Goal: Check status: Check status

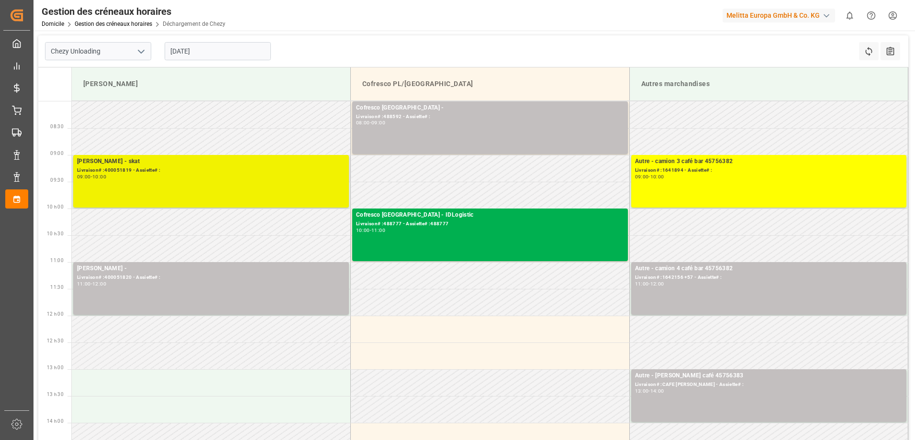
click at [300, 186] on div "[PERSON_NAME] - skat Livraison# :400051819 - Assiette# : 09:00 - 10:00" at bounding box center [211, 181] width 268 height 49
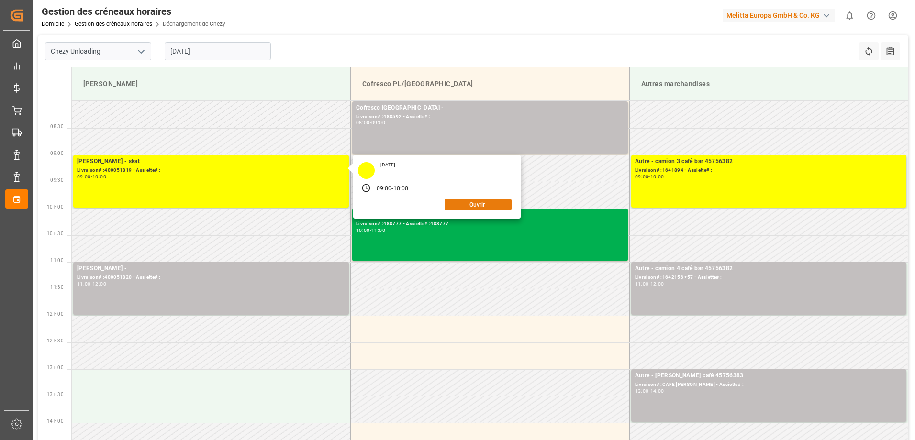
click at [493, 206] on button "Ouvrir" at bounding box center [478, 204] width 67 height 11
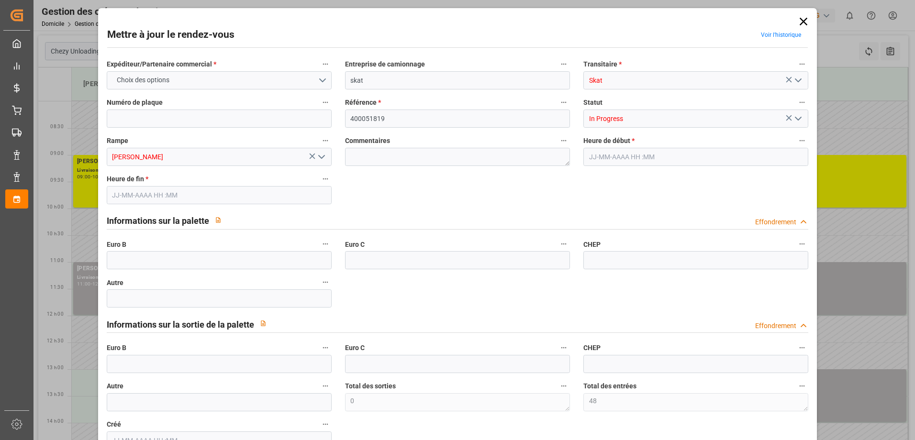
type input "48"
type input "[DATE] 09:00"
type input "[DATE] 10:00"
type input "[DATE] 10:33"
click at [797, 119] on polyline "Ouvrir le menu" at bounding box center [799, 118] width 6 height 3
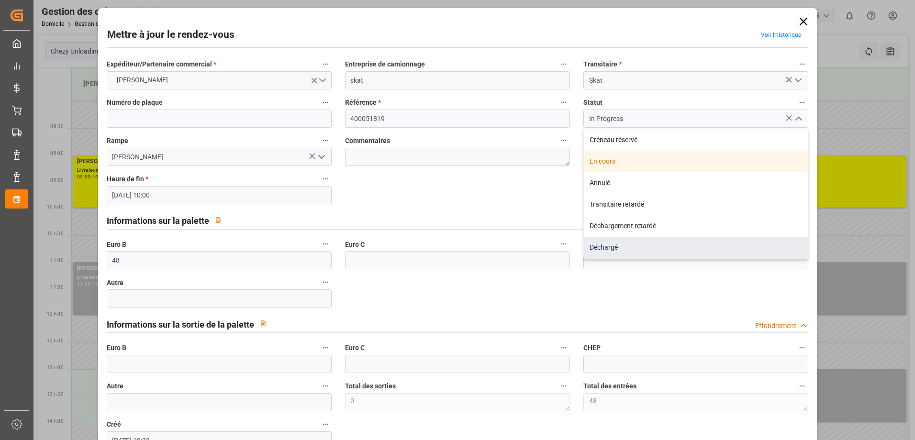
click at [672, 253] on div "Déchargé" at bounding box center [696, 248] width 224 height 22
type input "Unloaded"
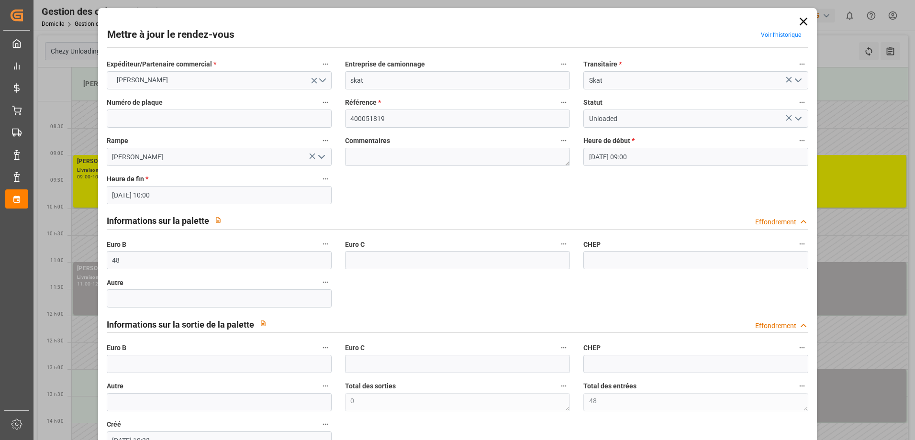
scroll to position [48, 0]
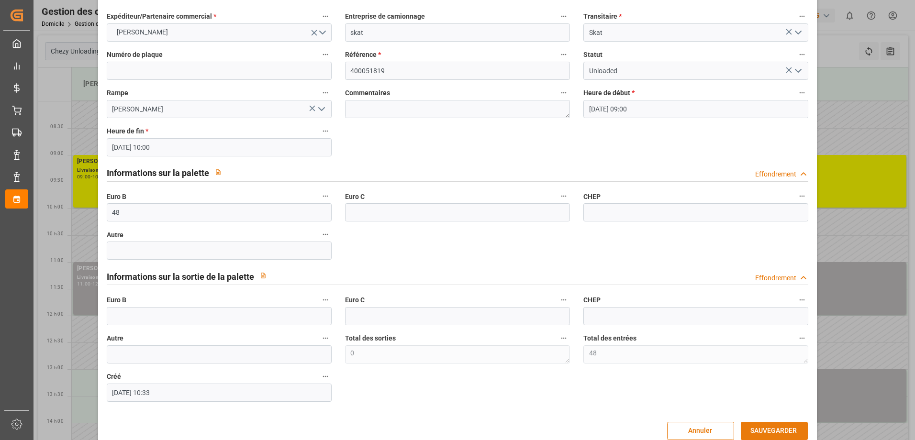
click at [759, 427] on button "SAUVEGARDER" at bounding box center [774, 431] width 67 height 18
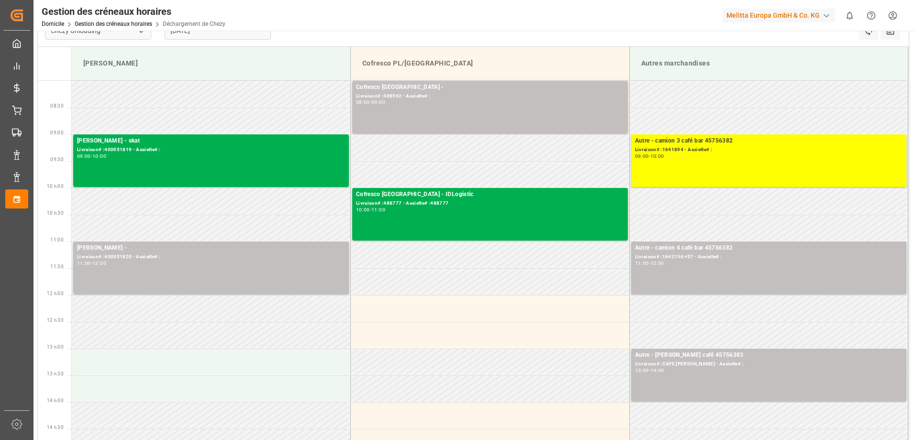
scroll to position [0, 0]
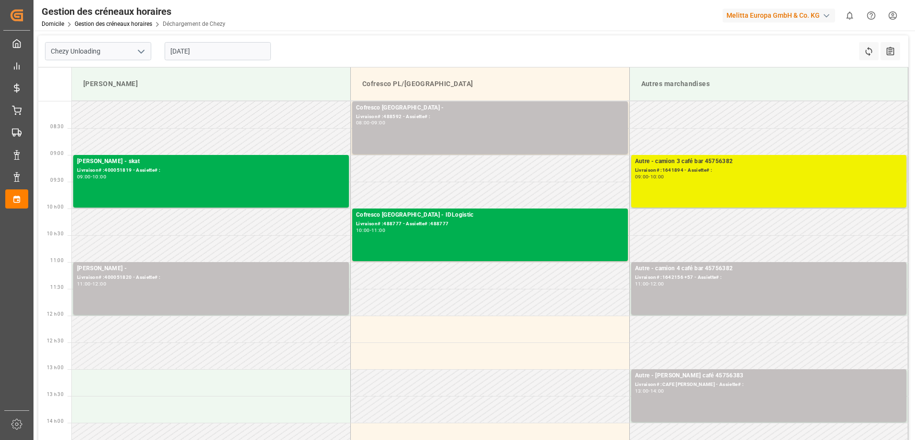
click at [857, 186] on div "Autre - camion 3 café bar 45756382 Livraison# :1641894 - Assiette# : 09:00 - 10…" at bounding box center [769, 181] width 268 height 49
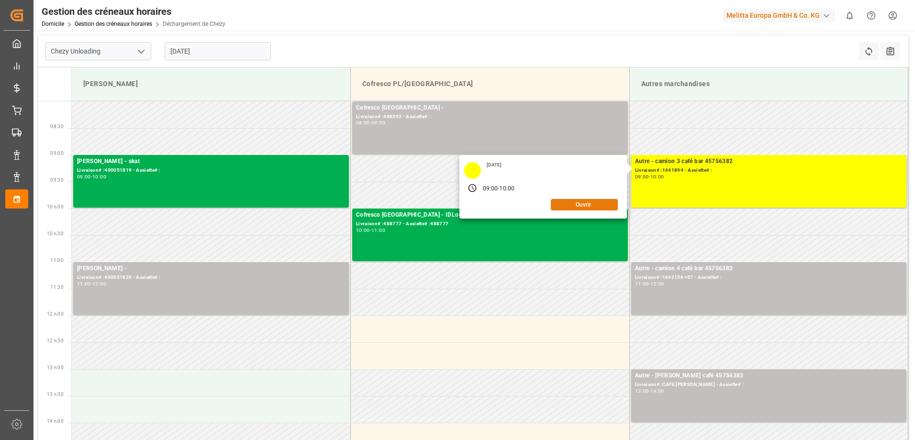
click at [583, 205] on button "Ouvrir" at bounding box center [584, 204] width 67 height 11
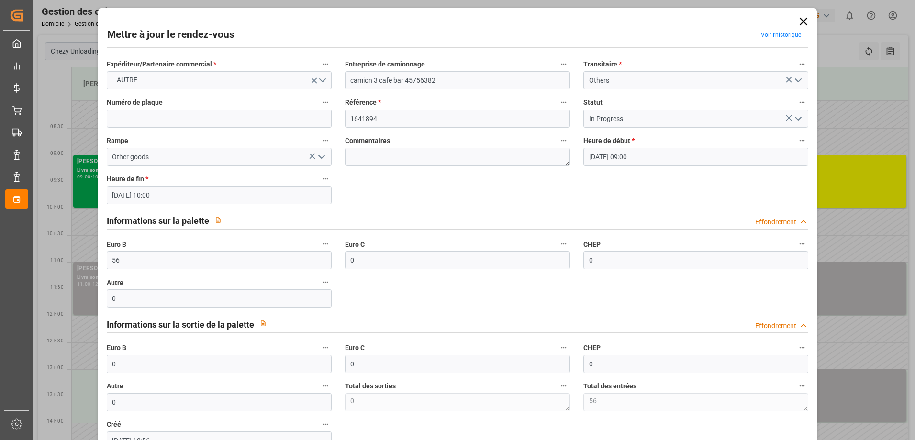
click at [795, 118] on icon "Ouvrir le menu" at bounding box center [798, 118] width 11 height 11
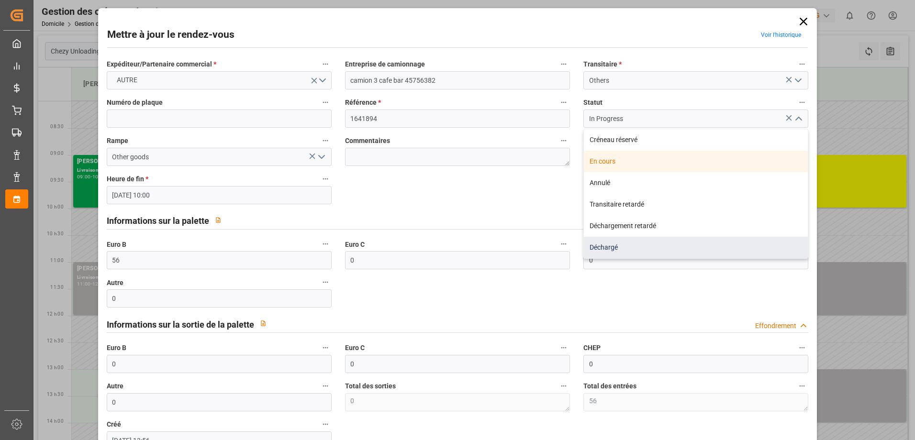
click at [617, 244] on div "Déchargé" at bounding box center [696, 248] width 224 height 22
type input "Unloaded"
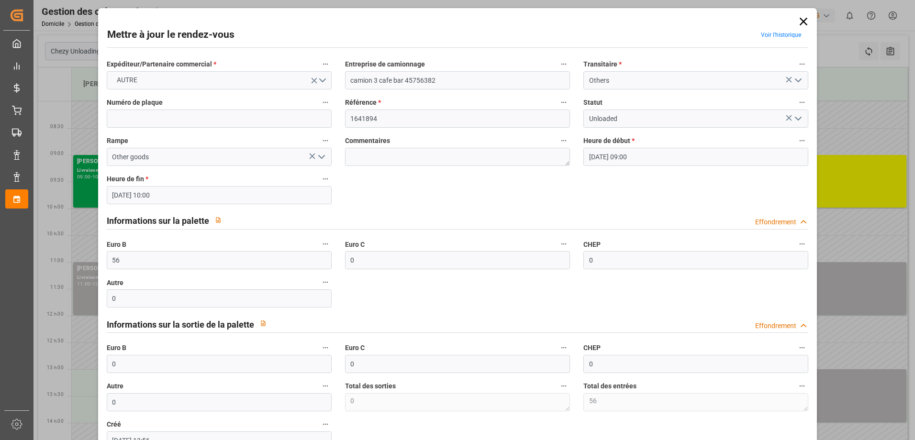
scroll to position [48, 0]
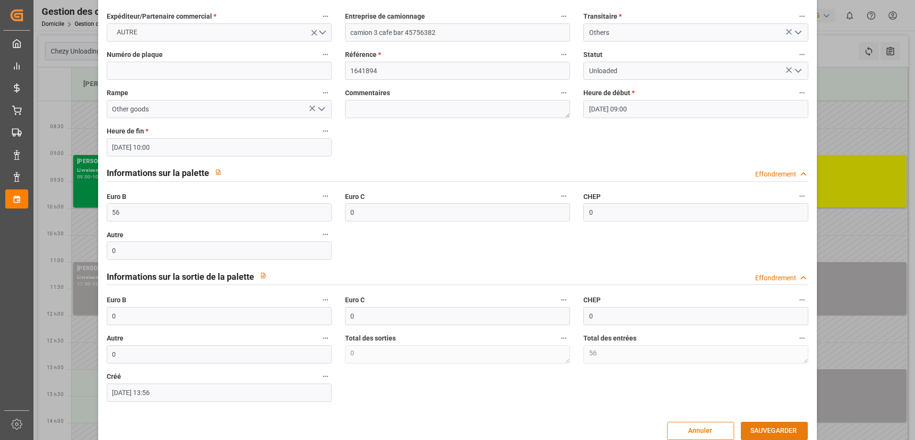
click at [761, 429] on button "SAUVEGARDER" at bounding box center [774, 431] width 67 height 18
